Goal: Information Seeking & Learning: Learn about a topic

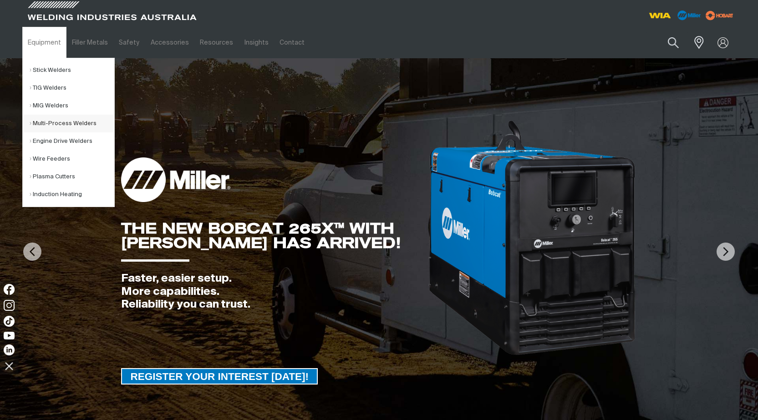
click at [59, 122] on link "Multi-Process Welders" at bounding box center [72, 124] width 85 height 18
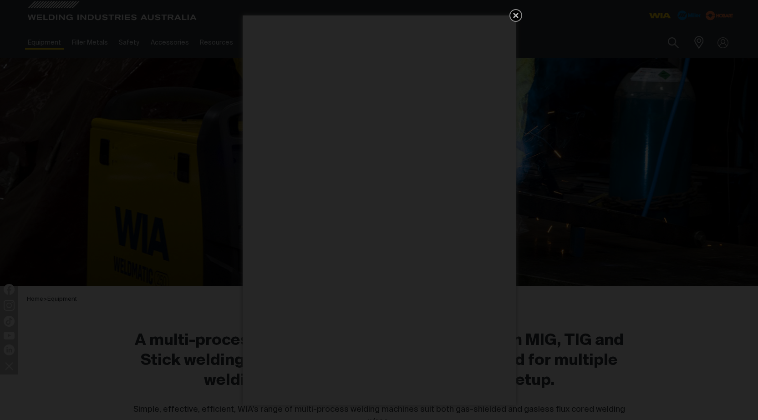
click at [518, 15] on icon "Get 5 WIA Welding Guides Free!" at bounding box center [515, 15] width 11 height 11
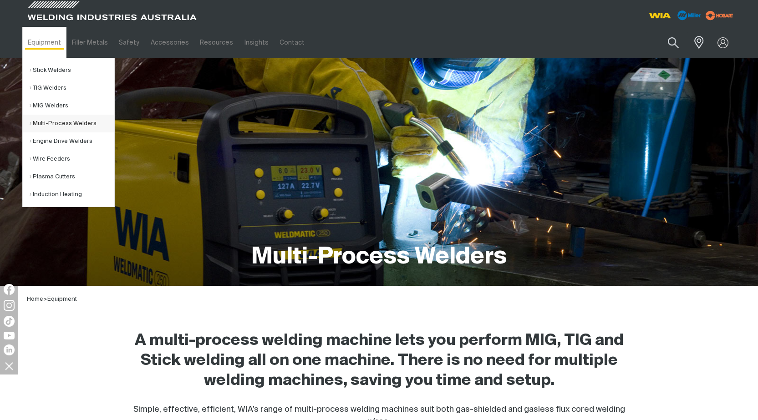
click at [84, 120] on link "Multi-Process Welders" at bounding box center [72, 124] width 85 height 18
click at [53, 123] on link "Multi-Process Welders" at bounding box center [72, 124] width 85 height 18
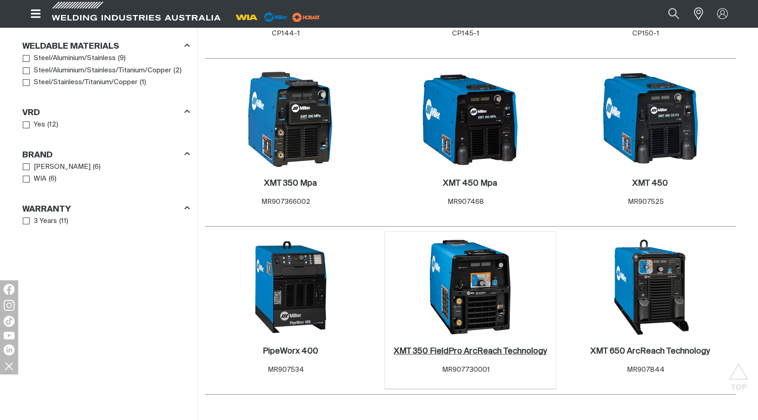
scroll to position [819, 0]
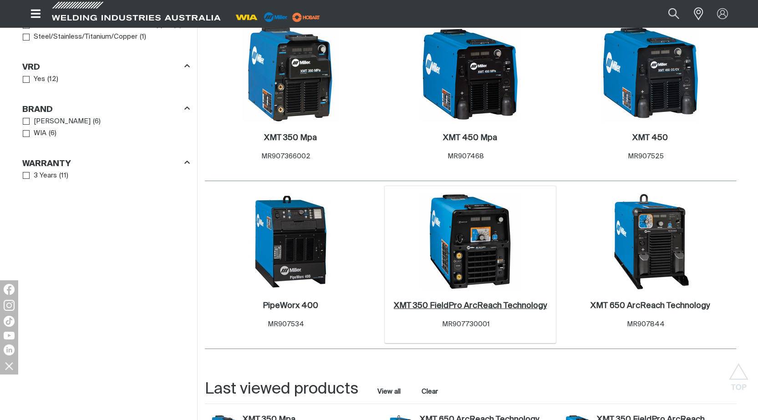
click at [451, 302] on h2 "XMT 350 FieldPro ArcReach Technology ." at bounding box center [470, 306] width 153 height 8
